Goal: Task Accomplishment & Management: Manage account settings

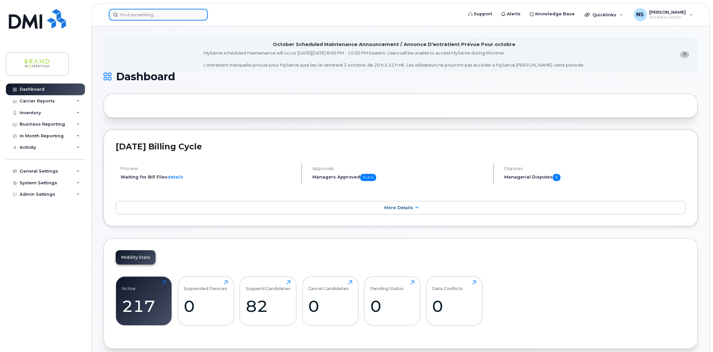
click at [142, 14] on input at bounding box center [158, 15] width 99 height 12
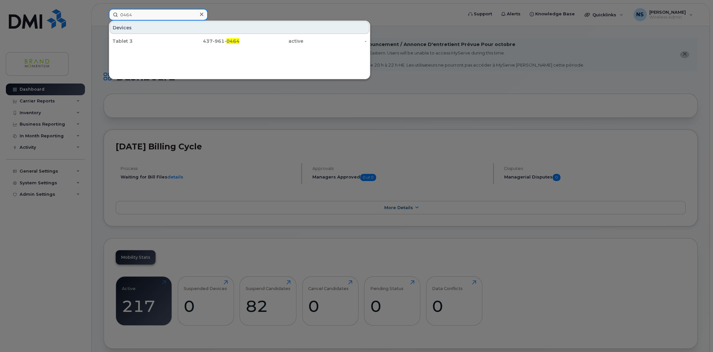
type input "0464"
click at [123, 35] on div "Tablet 3 437-961- 0464 active -" at bounding box center [239, 41] width 261 height 13
click at [127, 38] on div "Tablet 3" at bounding box center [144, 41] width 64 height 7
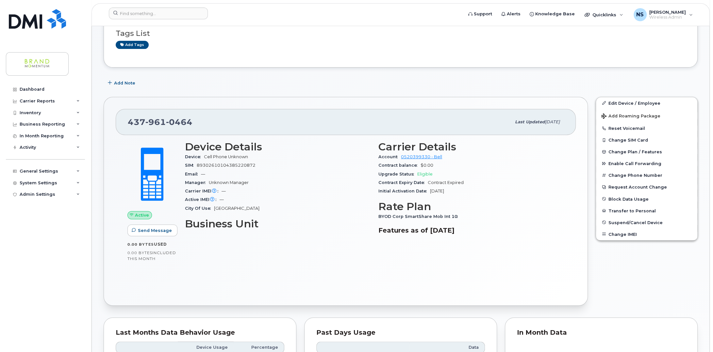
scroll to position [131, 0]
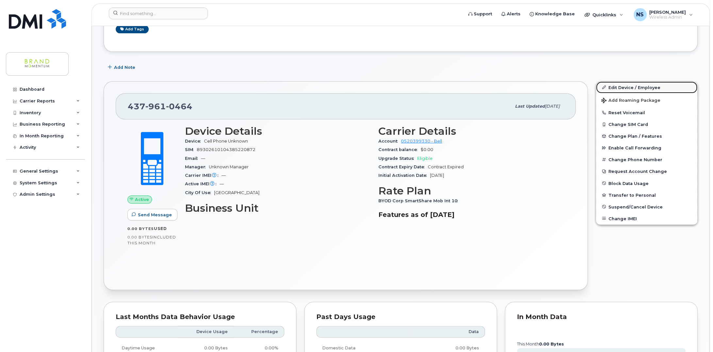
click at [624, 89] on link "Edit Device / Employee" at bounding box center [646, 88] width 101 height 12
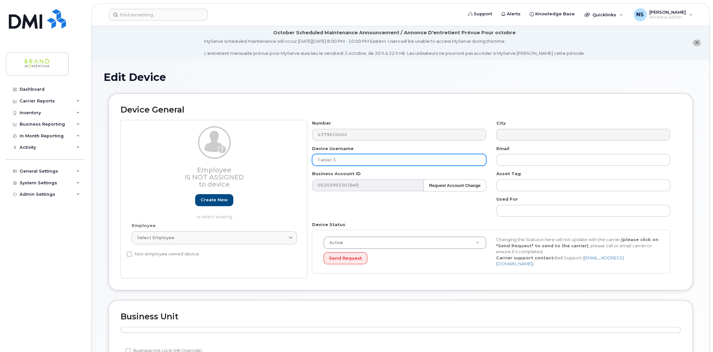
drag, startPoint x: 359, startPoint y: 161, endPoint x: 232, endPoint y: 160, distance: 127.1
click at [232, 160] on div "Employee Is not assigned to device Create new or select existing Employee Selec…" at bounding box center [401, 199] width 560 height 158
paste input "Barrie"
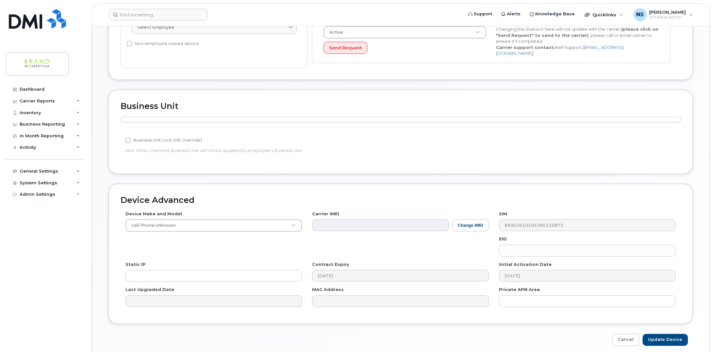
scroll to position [232, 0]
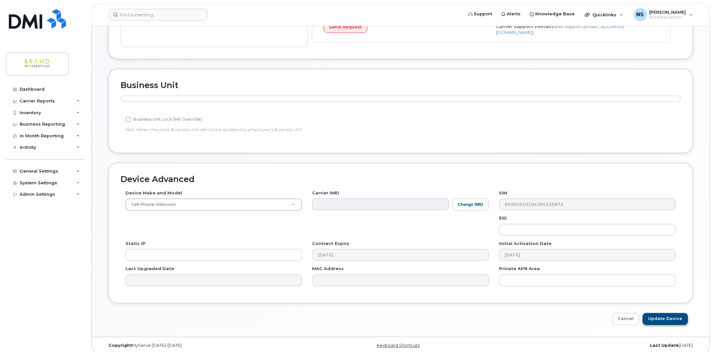
type input "JVF Barrie"
click at [668, 316] on input "Update Device" at bounding box center [664, 319] width 45 height 12
type input "Saving..."
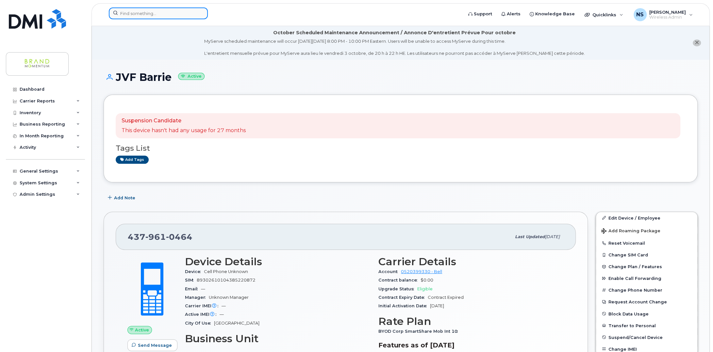
click at [153, 8] on input at bounding box center [158, 14] width 99 height 12
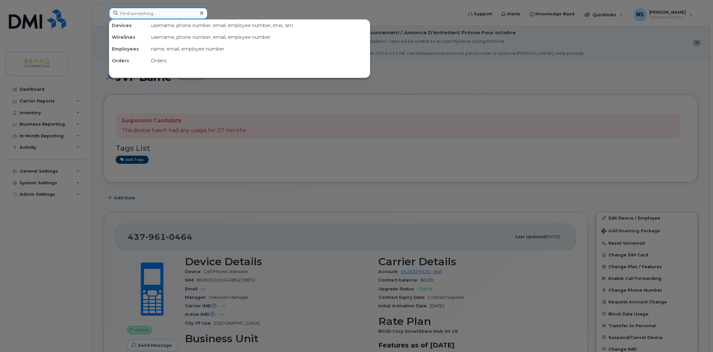
paste input "4379611015"
type input "4379611015"
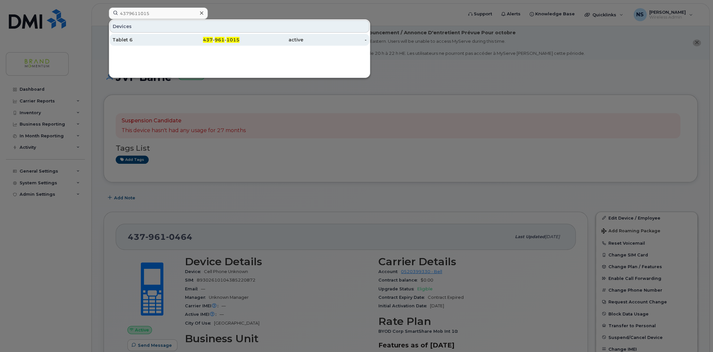
click at [139, 36] on div "Tablet 6" at bounding box center [144, 40] width 64 height 12
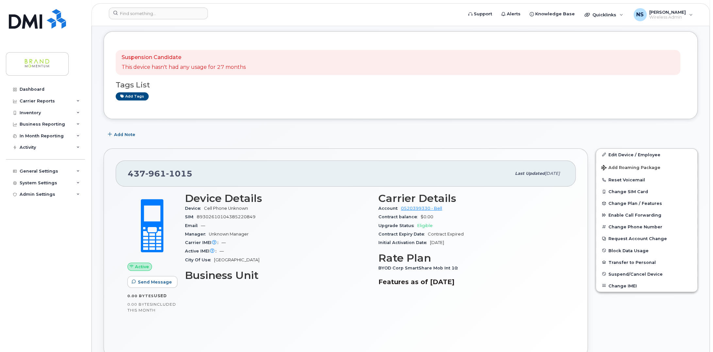
scroll to position [65, 0]
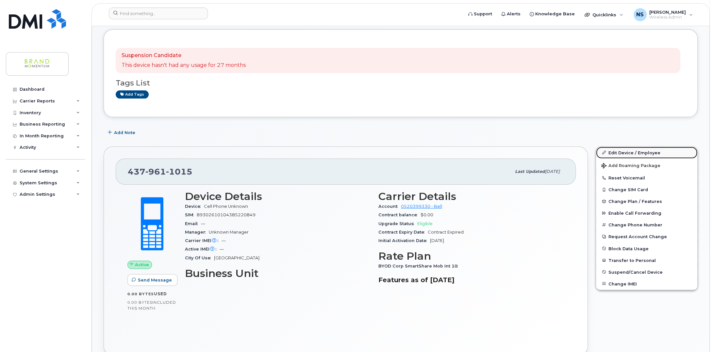
click at [636, 152] on link "Edit Device / Employee" at bounding box center [646, 153] width 101 height 12
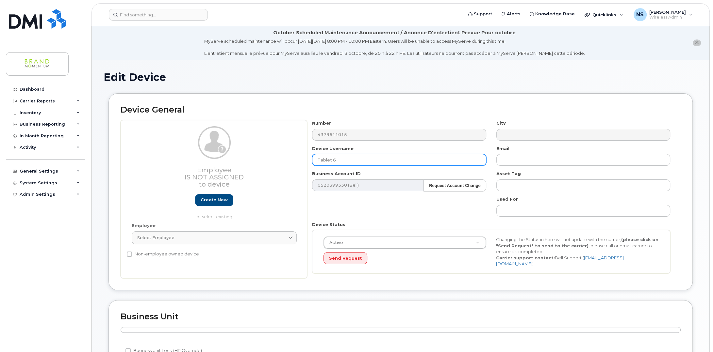
click at [364, 156] on input "Tablet 6" at bounding box center [399, 160] width 174 height 12
drag, startPoint x: 367, startPoint y: 156, endPoint x: 250, endPoint y: 149, distance: 116.8
click at [253, 148] on div "Employee Is not assigned to device Create new or select existing Employee Selec…" at bounding box center [401, 199] width 560 height 158
paste input "GTA North"
click at [378, 161] on input "JVF GTA North" at bounding box center [399, 160] width 174 height 12
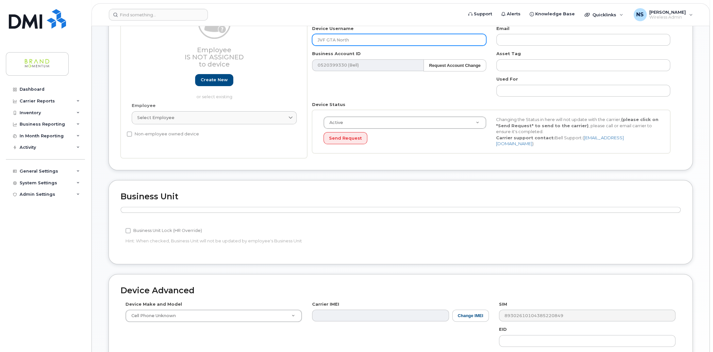
scroll to position [232, 0]
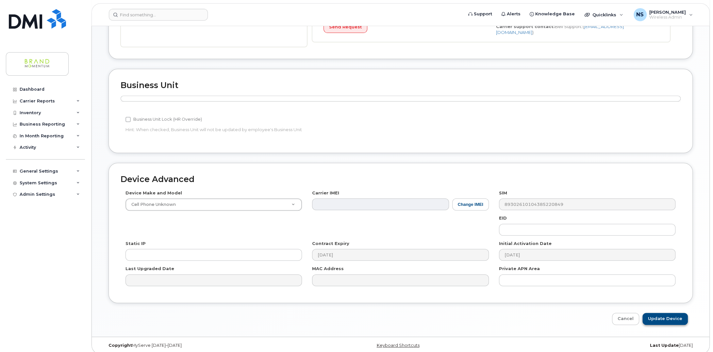
type input "JVF GTA North"
click at [658, 318] on input "Update Device" at bounding box center [664, 319] width 45 height 12
type input "Saving..."
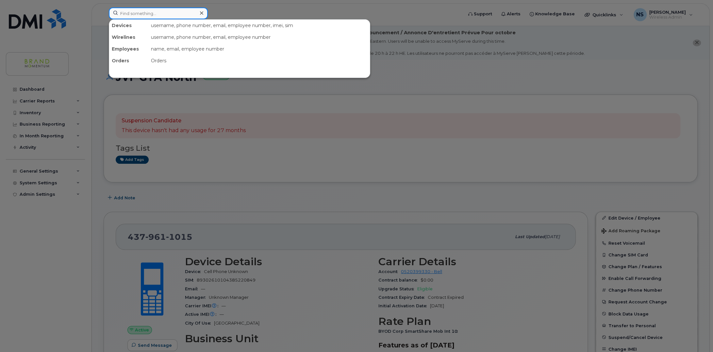
click at [145, 11] on input at bounding box center [158, 14] width 99 height 12
paste input "4164338507"
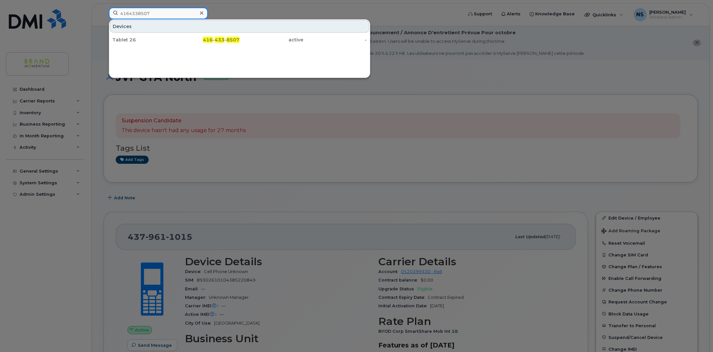
type input "4164338507"
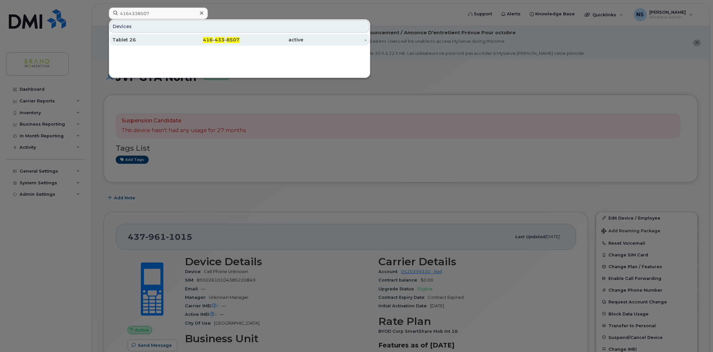
click at [130, 36] on div "Tablet 26" at bounding box center [144, 40] width 64 height 12
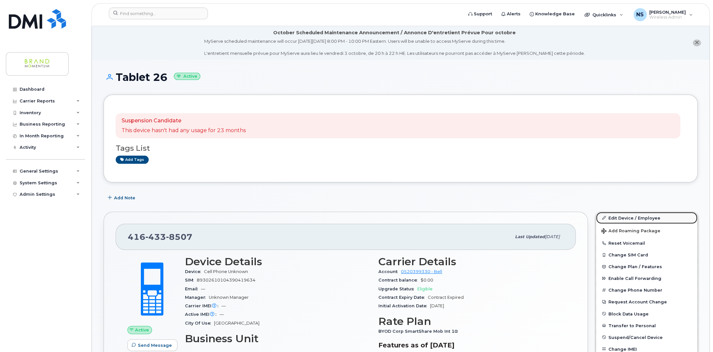
click at [624, 217] on link "Edit Device / Employee" at bounding box center [646, 218] width 101 height 12
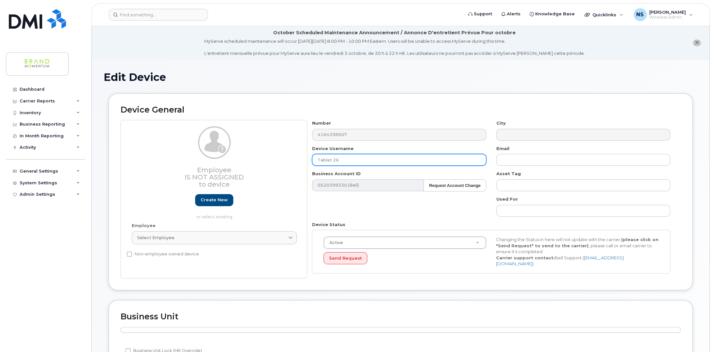
drag, startPoint x: 372, startPoint y: 160, endPoint x: 208, endPoint y: 164, distance: 163.7
click at [208, 163] on div "Employee Is not assigned to device Create new or select existing Employee Selec…" at bounding box center [401, 199] width 560 height 158
paste input "Kitchener Guelph"
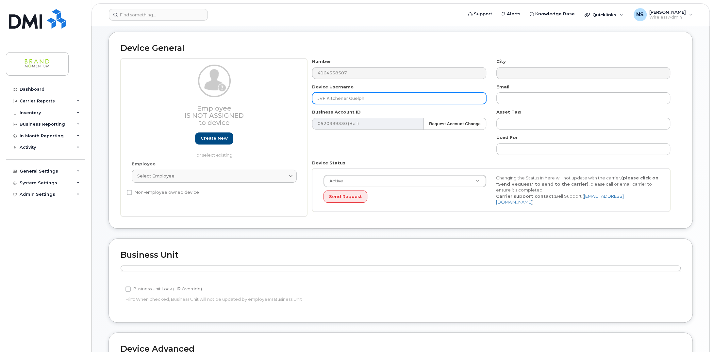
scroll to position [196, 0]
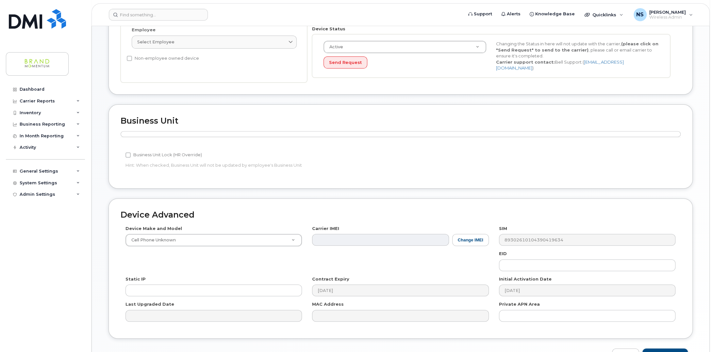
type input "JVF Kitchener Guelph"
click at [662, 349] on input "Update Device" at bounding box center [664, 355] width 45 height 12
type input "Saving..."
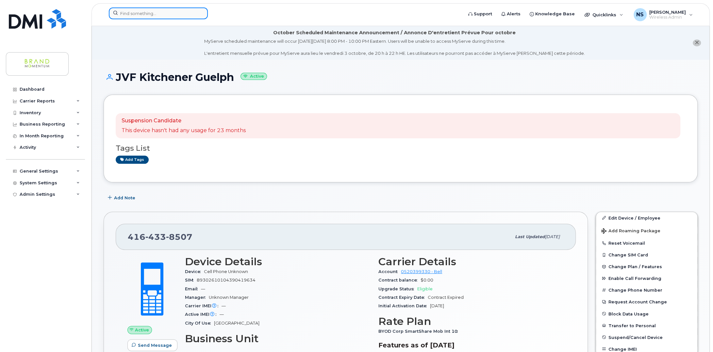
click at [171, 14] on input at bounding box center [158, 14] width 99 height 12
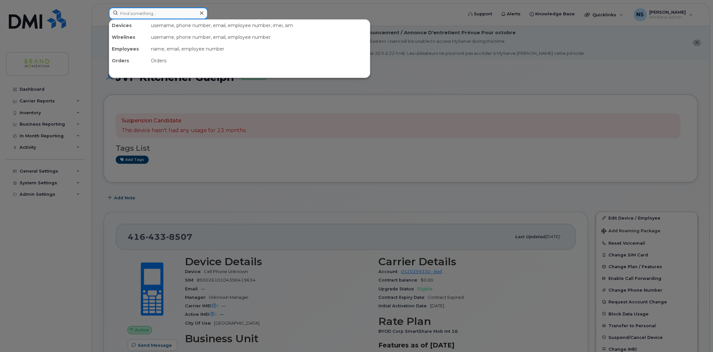
paste input "4379611785"
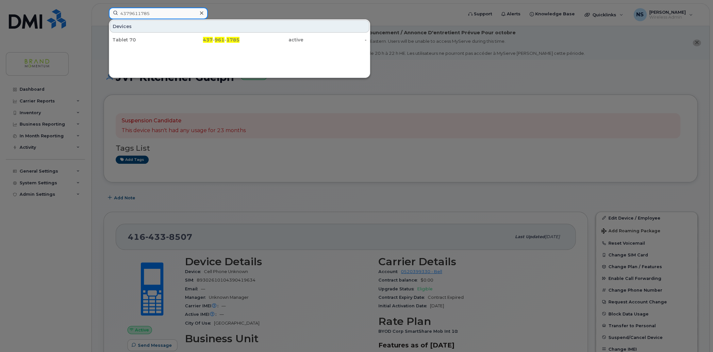
type input "4379611785"
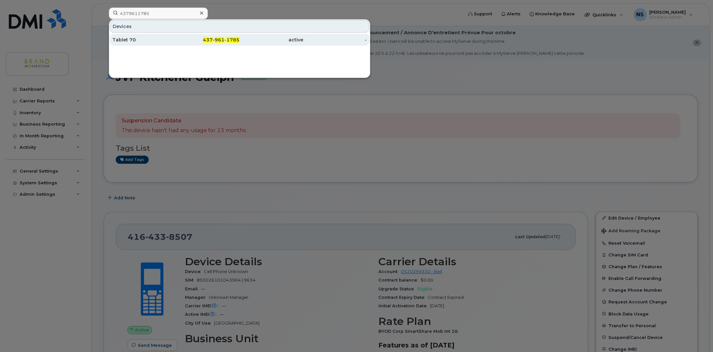
click at [138, 35] on div "Tablet 70" at bounding box center [144, 40] width 64 height 12
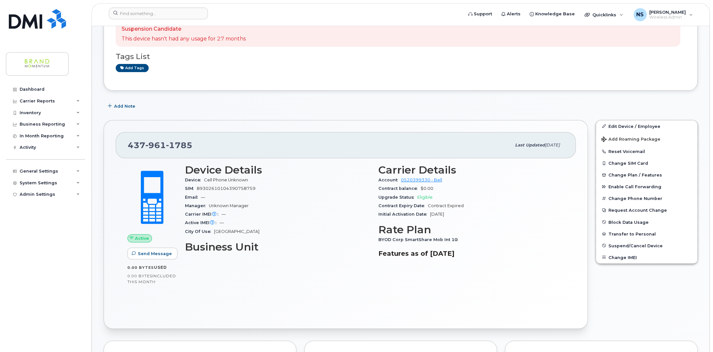
scroll to position [98, 0]
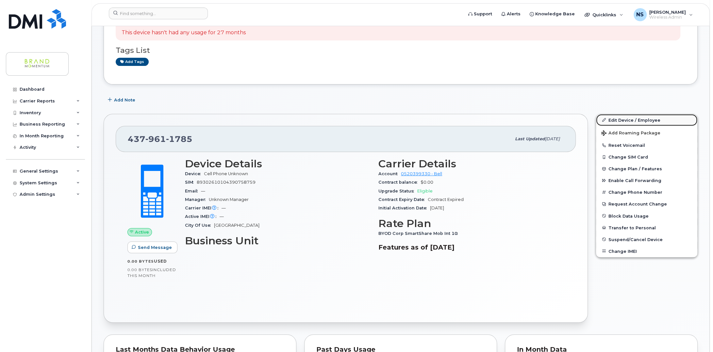
click at [642, 117] on link "Edit Device / Employee" at bounding box center [646, 120] width 101 height 12
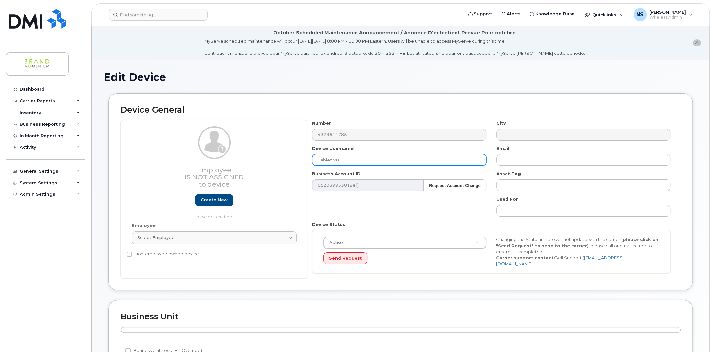
drag, startPoint x: 369, startPoint y: 162, endPoint x: 179, endPoint y: 161, distance: 190.1
click at [177, 160] on div "Employee Is not assigned to device Create new or select existing Employee Selec…" at bounding box center [401, 199] width 560 height 158
paste input "London"
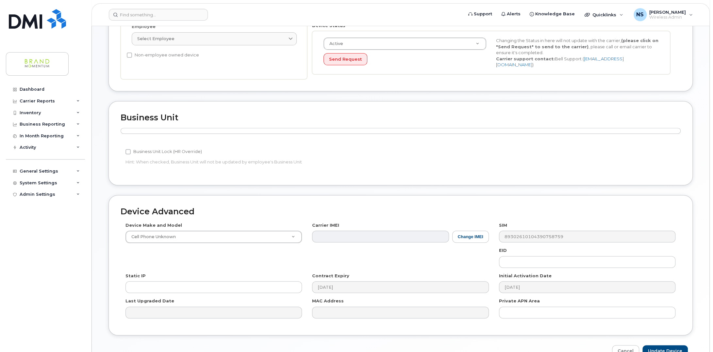
scroll to position [232, 0]
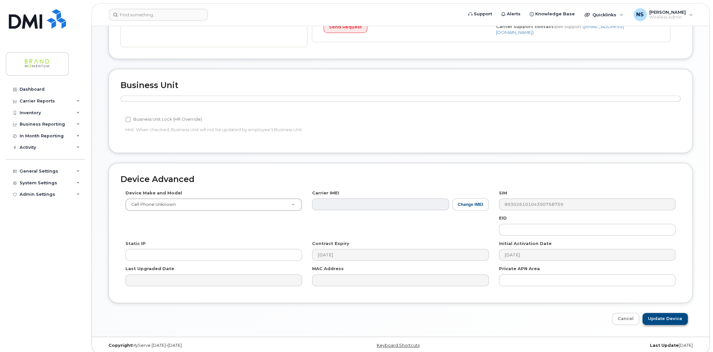
type input "JVF London"
click at [659, 317] on input "Update Device" at bounding box center [664, 319] width 45 height 12
type input "Saving..."
